Goal: Information Seeking & Learning: Learn about a topic

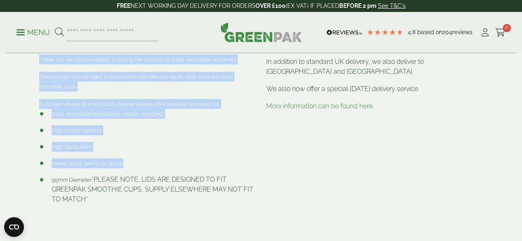
scroll to position [367, 0]
copy div "Made from high grade PET, our universal smoothie lids provide exceptional clari…"
drag, startPoint x: 40, startPoint y: 92, endPoint x: 127, endPoint y: 186, distance: 128.4
click at [127, 186] on div "*PLEASE NOTE THAT THIS PRODUCT DOESN’T FIT PINT GLASSES* Made from high grade P…" at bounding box center [147, 106] width 217 height 195
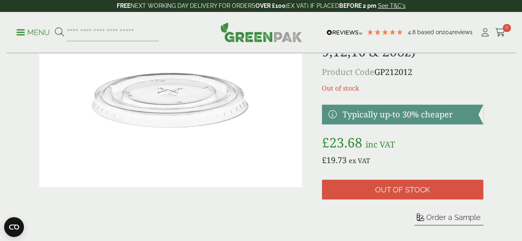
scroll to position [67, 0]
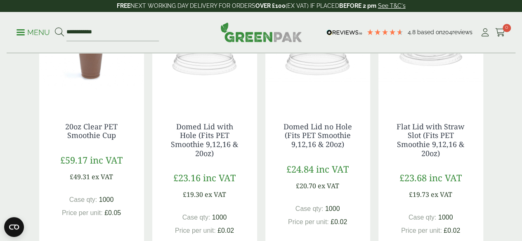
scroll to position [449, 0]
click at [209, 158] on link "Domed Lid with Hole (Fits PET Smoothie 9,12,16 & 20oz)" at bounding box center [204, 139] width 67 height 37
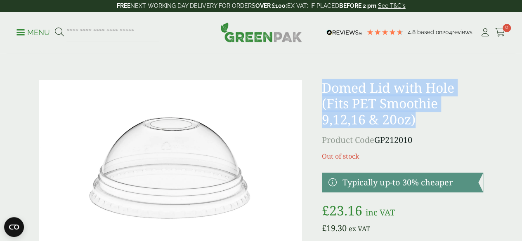
drag, startPoint x: 348, startPoint y: 86, endPoint x: 447, endPoint y: 118, distance: 103.9
click at [447, 118] on h1 "Domed Lid with Hole (Fits PET Smoothie 9,12,16 & 20oz)" at bounding box center [402, 103] width 161 height 47
copy h1 "Domed Lid with Hole (Fits PET Smoothie 9,12,16 & 20oz)"
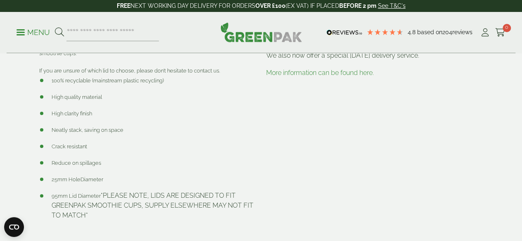
scroll to position [402, 0]
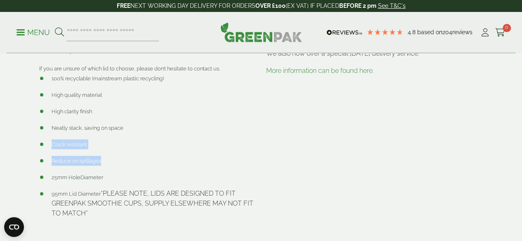
drag, startPoint x: 52, startPoint y: 154, endPoint x: 109, endPoint y: 169, distance: 58.6
click at [109, 169] on ul "100% recyclable (mainstream plastic recycling) High quality material High clari…" at bounding box center [147, 145] width 217 height 145
copy ul "Crack resistant Reduce on spillages"
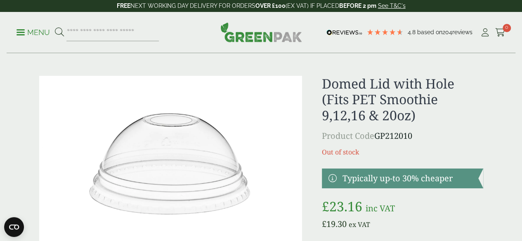
scroll to position [0, 0]
